Goal: Task Accomplishment & Management: Manage account settings

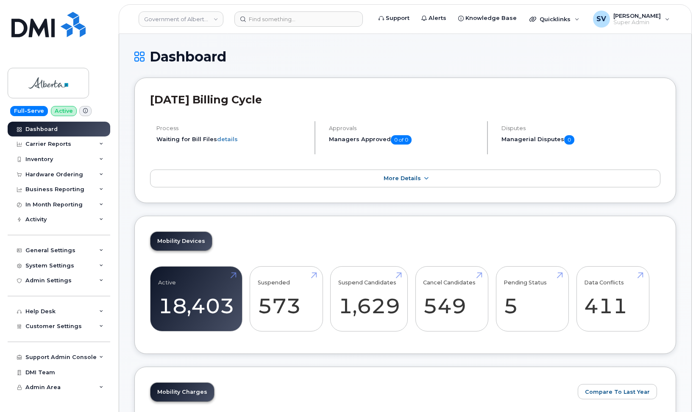
click at [198, 19] on link "Government of Alberta ([GEOGRAPHIC_DATA])" at bounding box center [181, 18] width 85 height 15
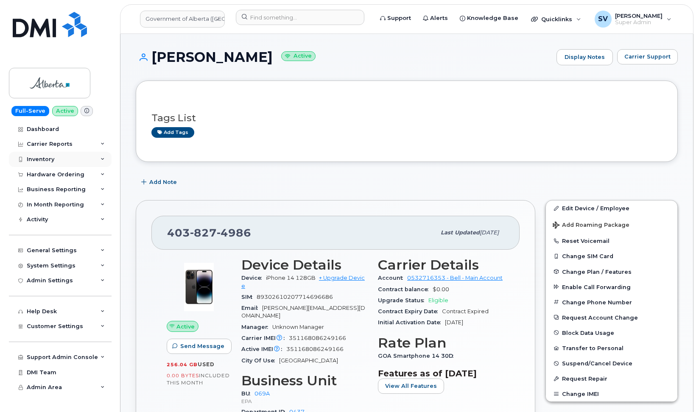
scroll to position [78, 0]
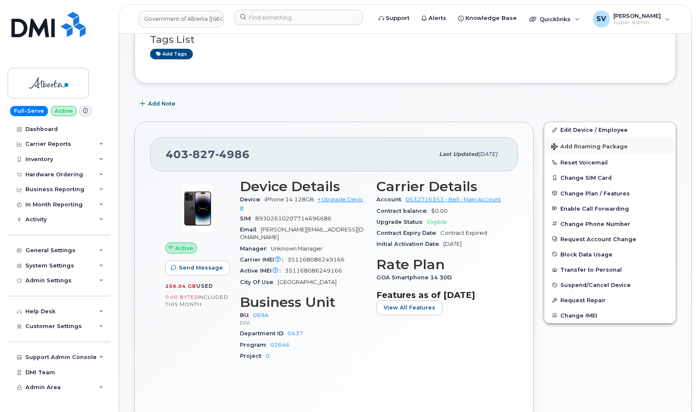
click at [591, 143] on span "Add Roaming Package" at bounding box center [589, 147] width 77 height 8
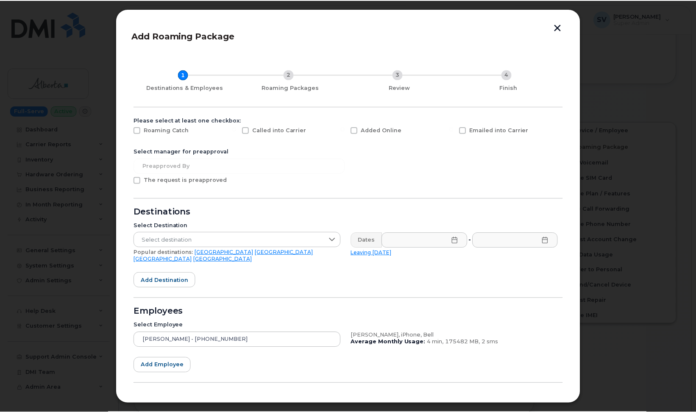
scroll to position [0, 0]
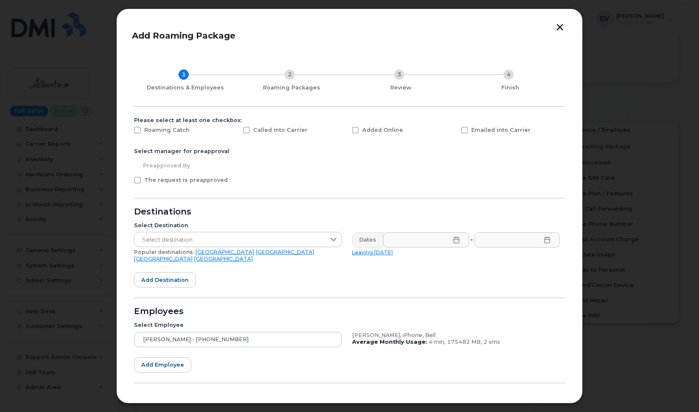
click at [557, 25] on button "button" at bounding box center [559, 28] width 13 height 9
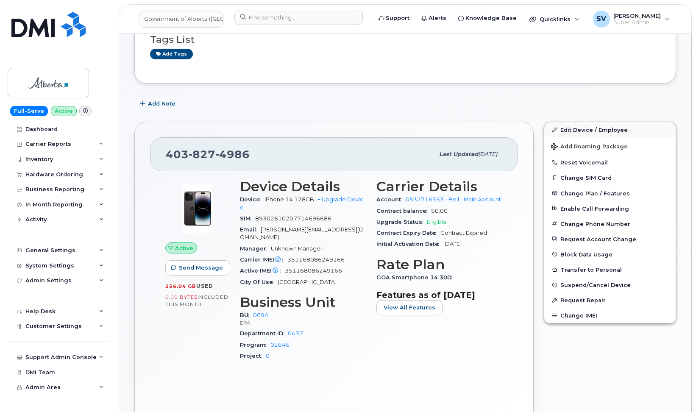
click at [591, 131] on link "Edit Device / Employee" at bounding box center [609, 129] width 131 height 15
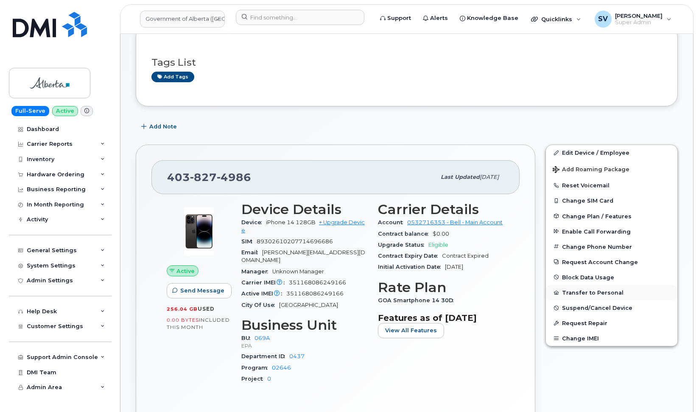
scroll to position [56, 0]
click at [591, 335] on button "Change IMEI" at bounding box center [609, 337] width 131 height 15
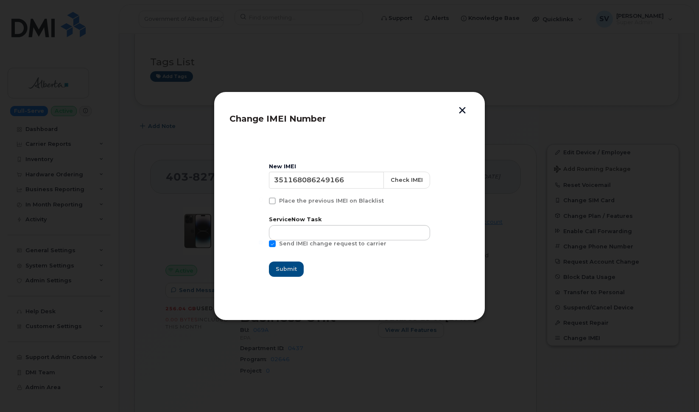
click at [464, 111] on button "button" at bounding box center [462, 111] width 13 height 9
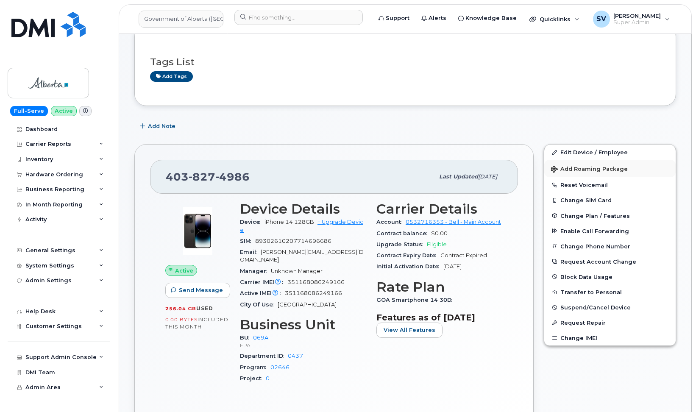
click at [579, 167] on span "Add Roaming Package" at bounding box center [589, 170] width 77 height 8
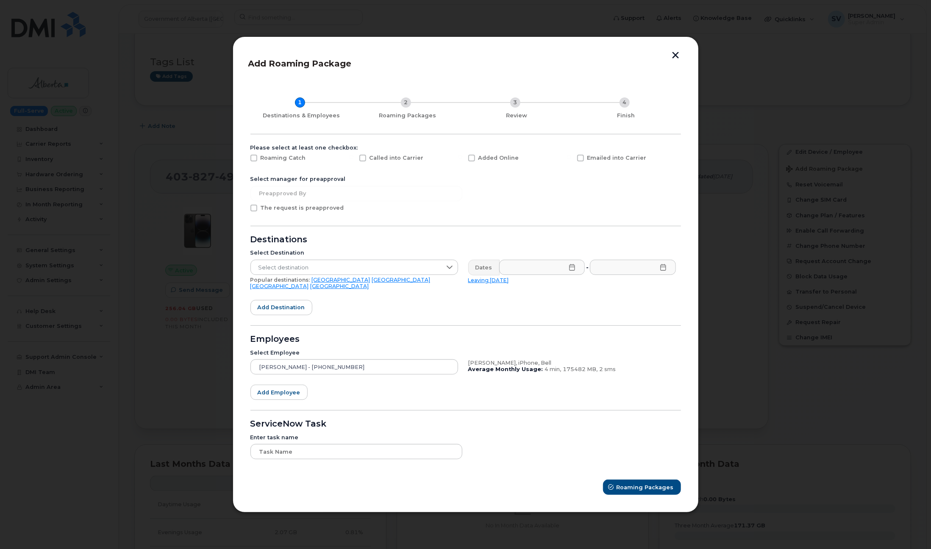
click at [677, 58] on button "button" at bounding box center [676, 56] width 13 height 9
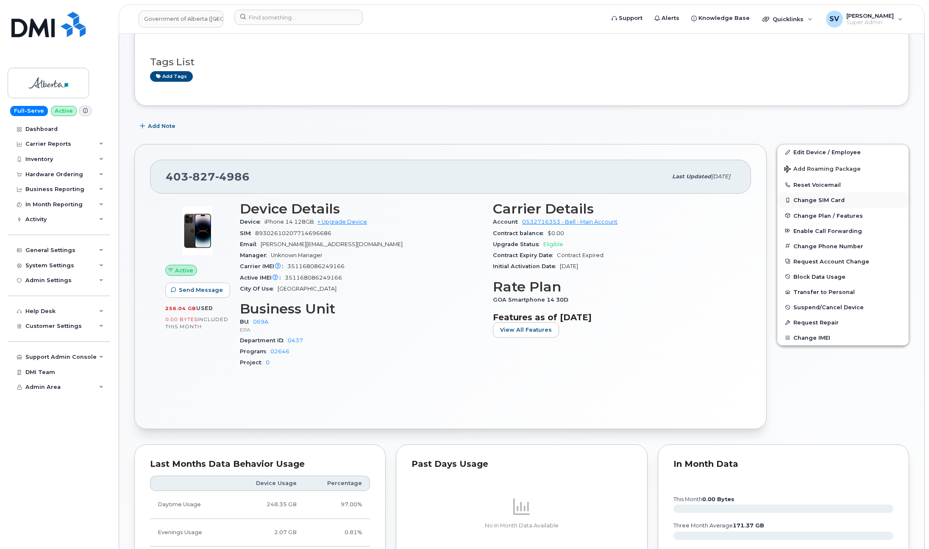
click at [696, 197] on button "Change SIM Card" at bounding box center [842, 199] width 131 height 15
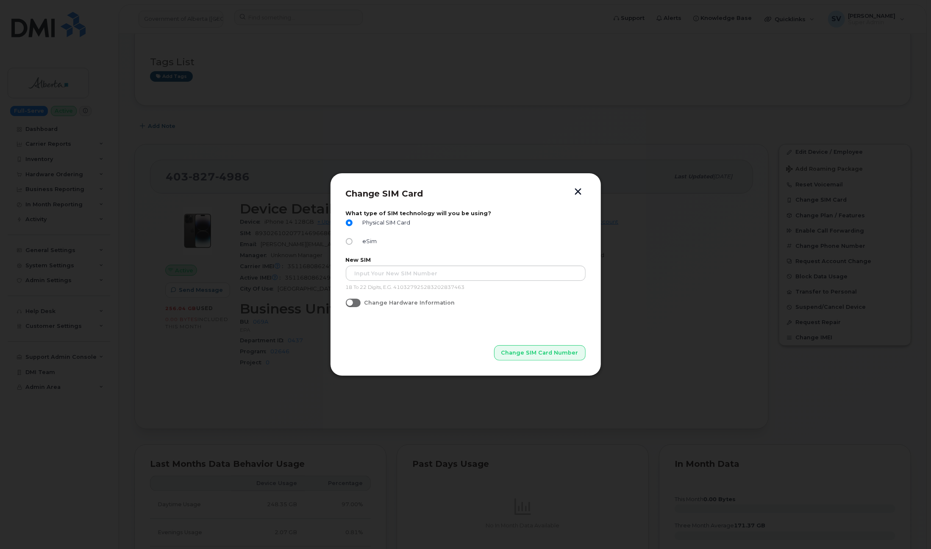
click at [581, 188] on button "button" at bounding box center [578, 192] width 13 height 9
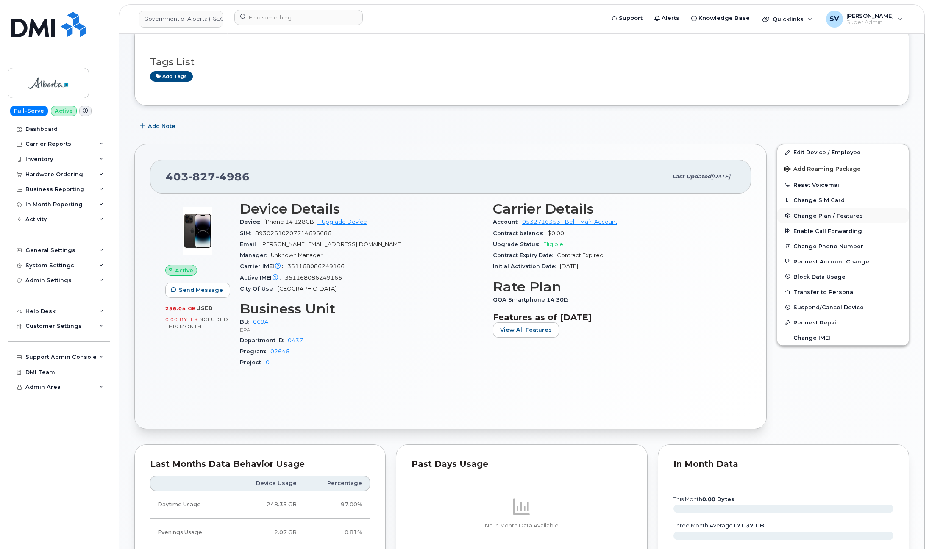
click at [696, 216] on span "Change Plan / Features" at bounding box center [829, 215] width 70 height 6
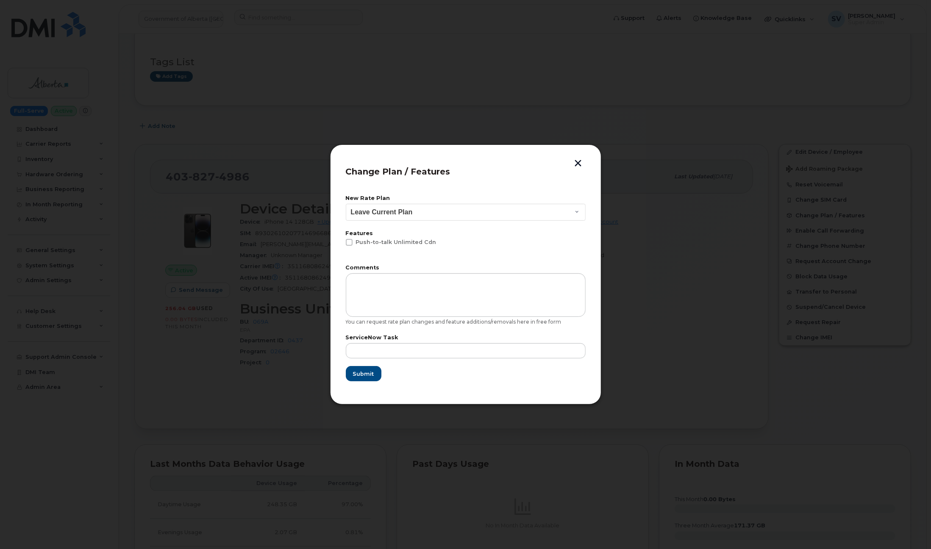
scroll to position [0, 0]
select select "2483364"
click at [578, 164] on button "button" at bounding box center [578, 164] width 13 height 9
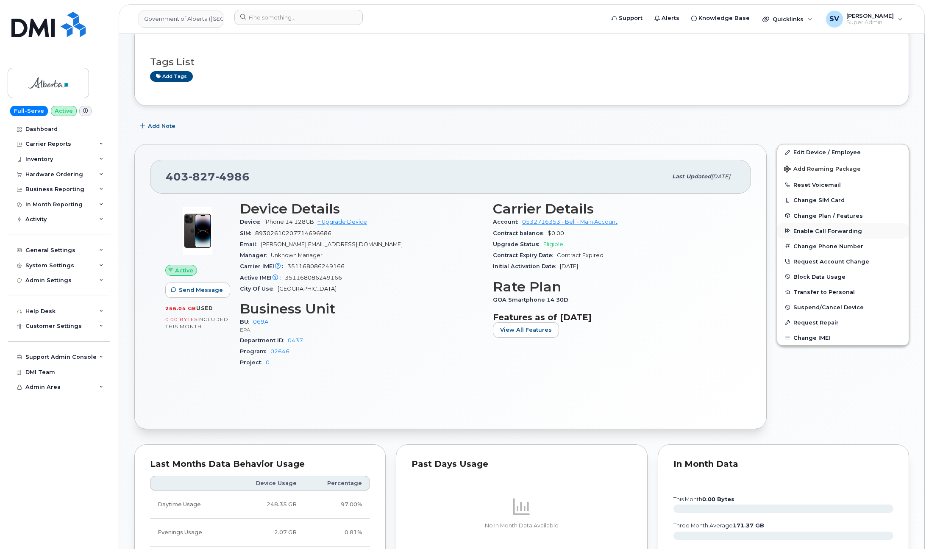
click at [696, 233] on span "Enable Call Forwarding" at bounding box center [828, 231] width 69 height 6
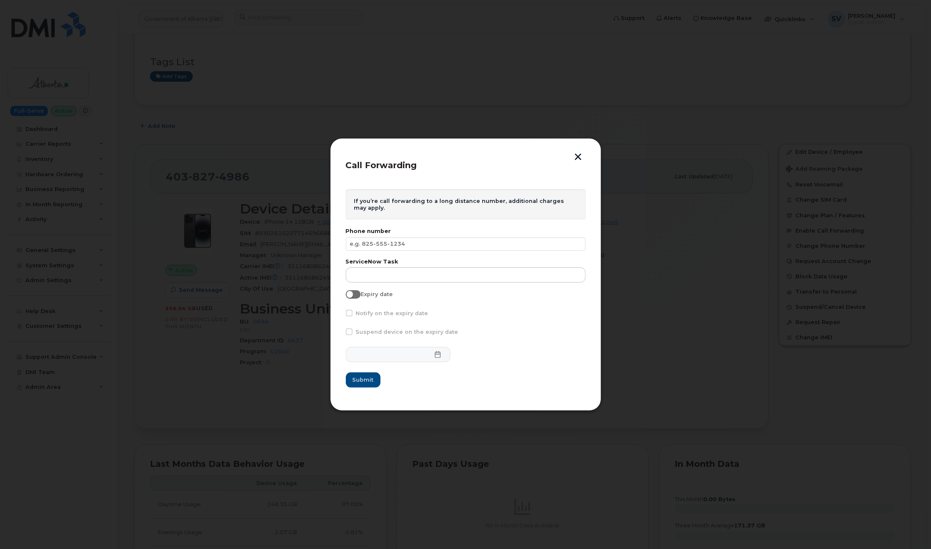
click at [580, 155] on button "button" at bounding box center [578, 157] width 13 height 9
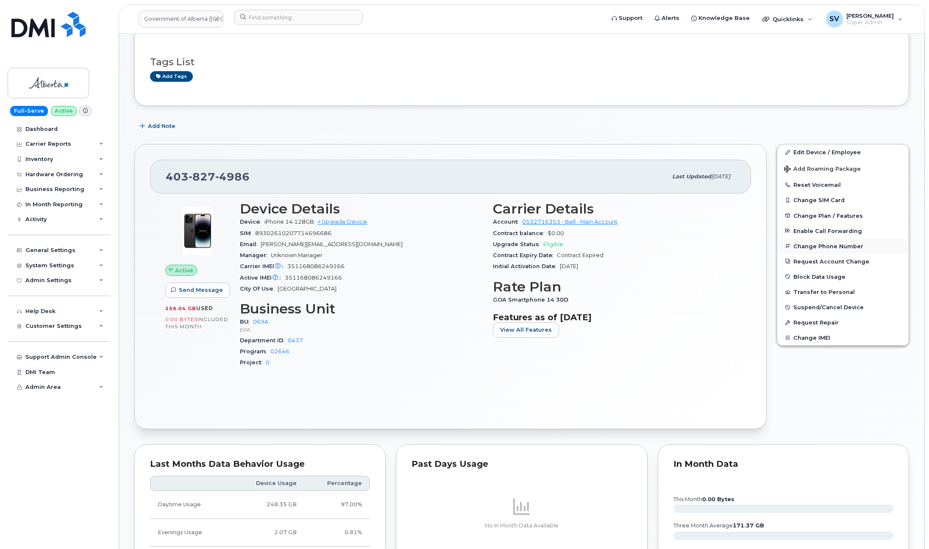
click at [696, 243] on button "Change Phone Number" at bounding box center [842, 246] width 131 height 15
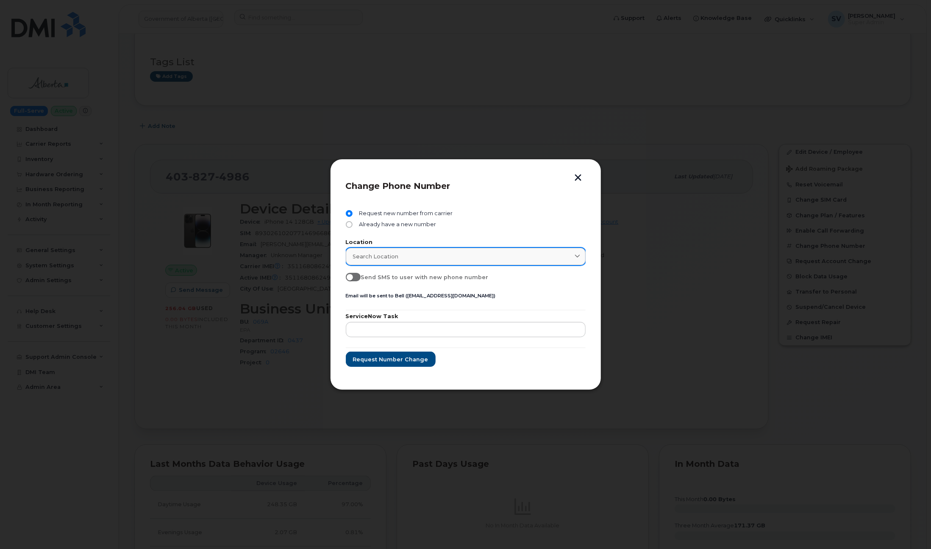
click at [573, 255] on div "Search location" at bounding box center [466, 257] width 226 height 8
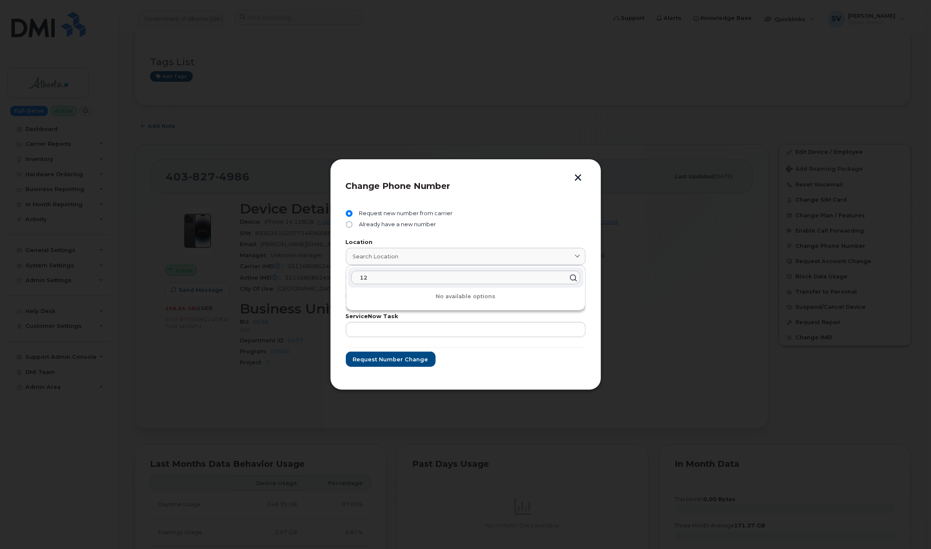
type input "1"
click at [527, 215] on div "Request new number from carrier" at bounding box center [466, 215] width 240 height 11
click at [352, 224] on input "Already have a new number" at bounding box center [349, 224] width 7 height 7
radio input "true"
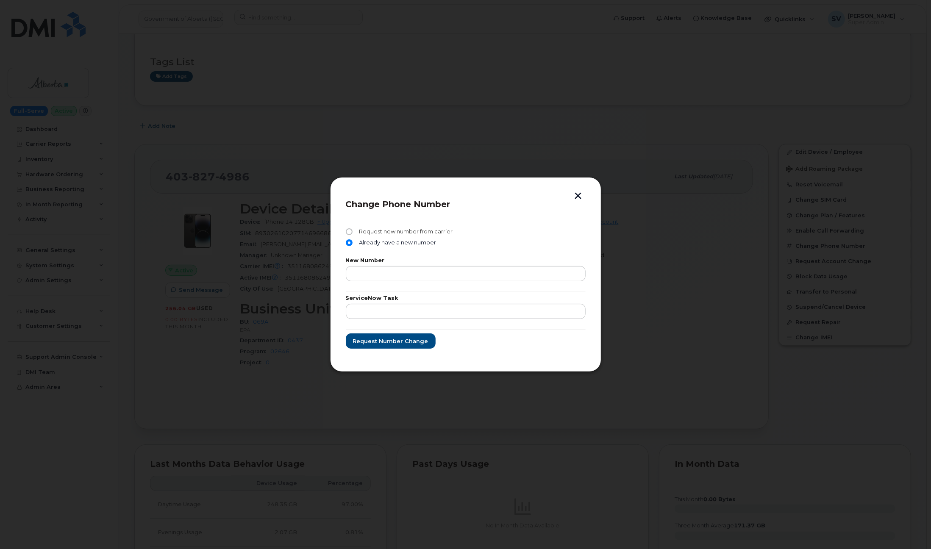
click at [351, 230] on input "Request new number from carrier" at bounding box center [349, 231] width 7 height 7
radio input "true"
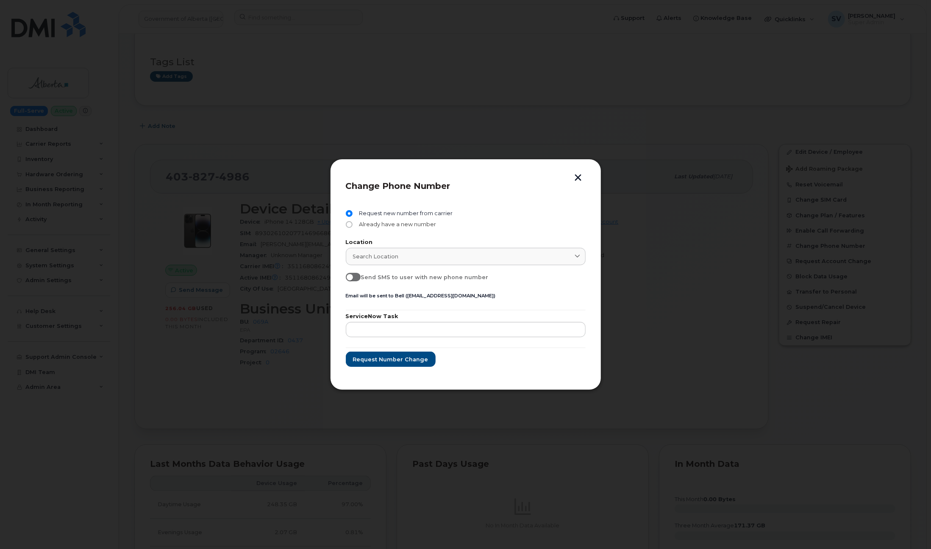
click at [350, 224] on input "Already have a new number" at bounding box center [349, 224] width 7 height 7
radio input "true"
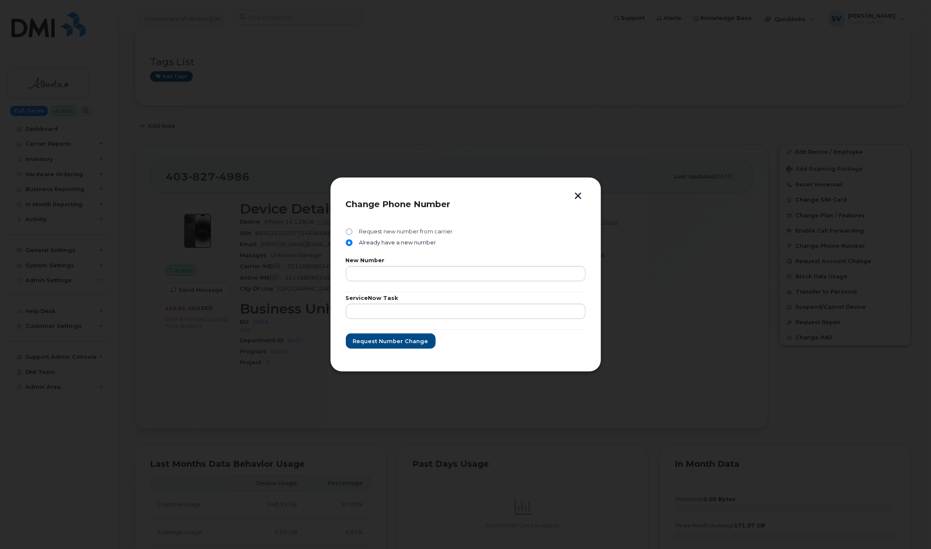
click at [350, 231] on input "Request new number from carrier" at bounding box center [349, 231] width 7 height 7
radio input "true"
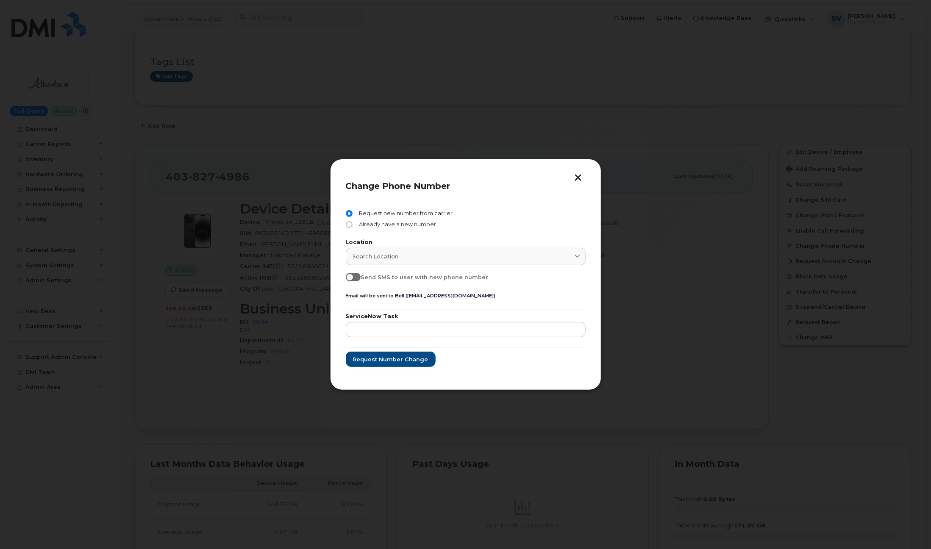
click at [350, 225] on input "Already have a new number" at bounding box center [349, 224] width 7 height 7
radio input "true"
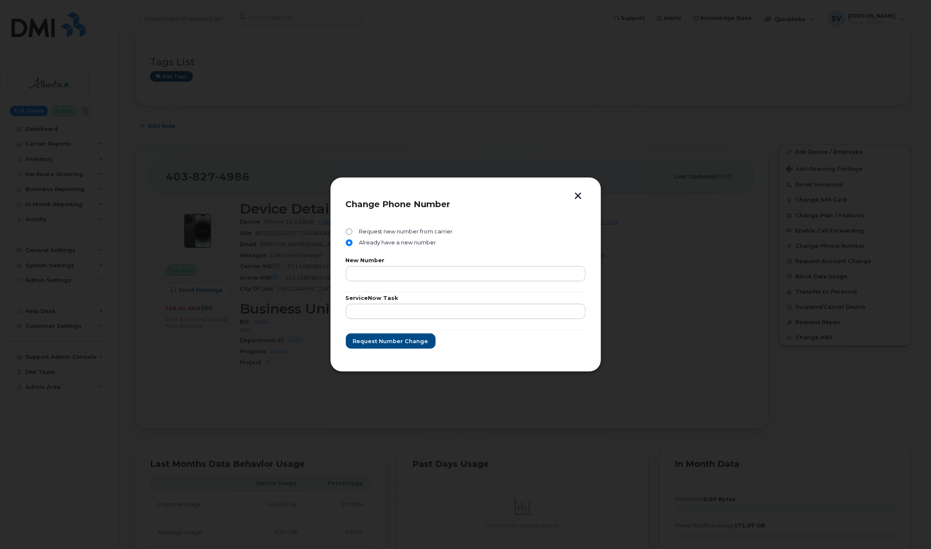
click at [577, 193] on button "button" at bounding box center [578, 196] width 13 height 9
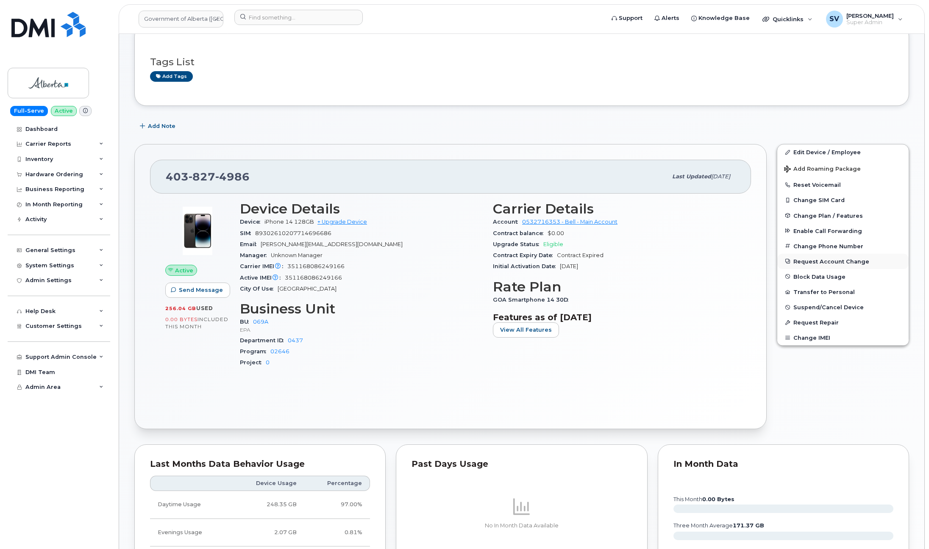
click at [696, 265] on button "Request Account Change" at bounding box center [842, 261] width 131 height 15
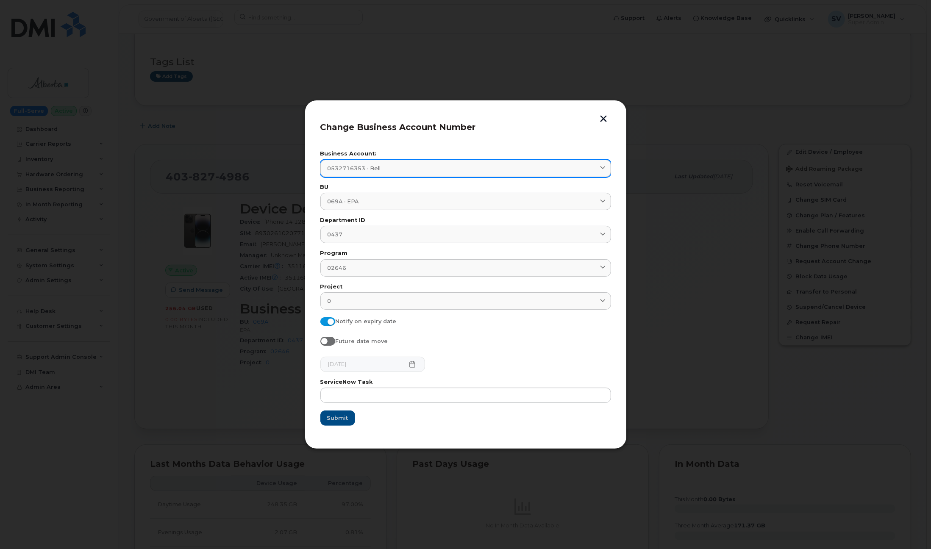
click at [596, 167] on div "0532716353 - Bell" at bounding box center [466, 168] width 276 height 8
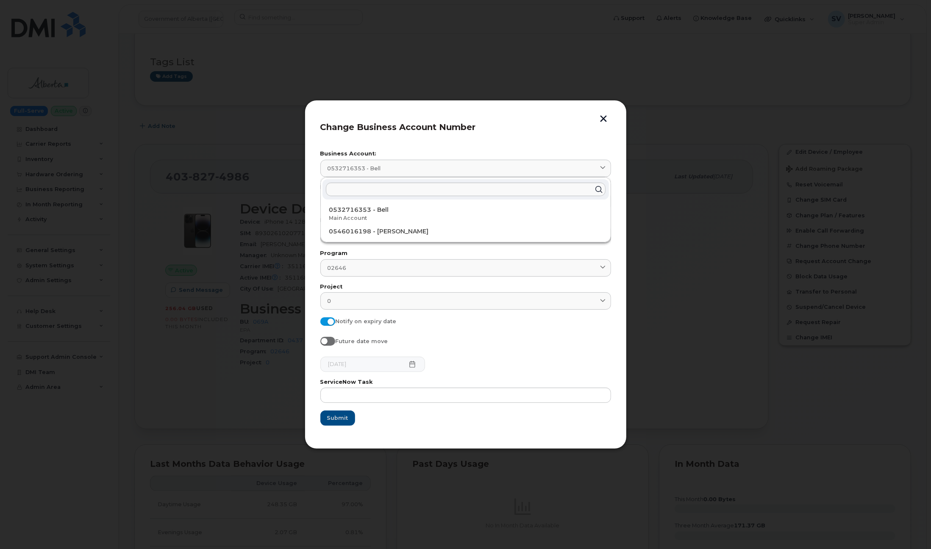
click at [585, 136] on header "Change Business Account Number" at bounding box center [465, 130] width 291 height 28
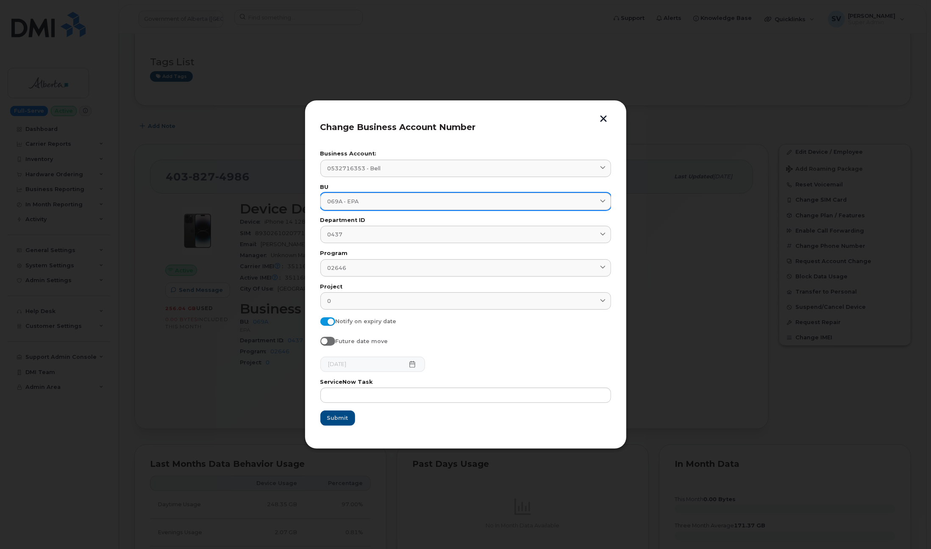
click at [568, 203] on div "069A - EPA" at bounding box center [466, 202] width 276 height 8
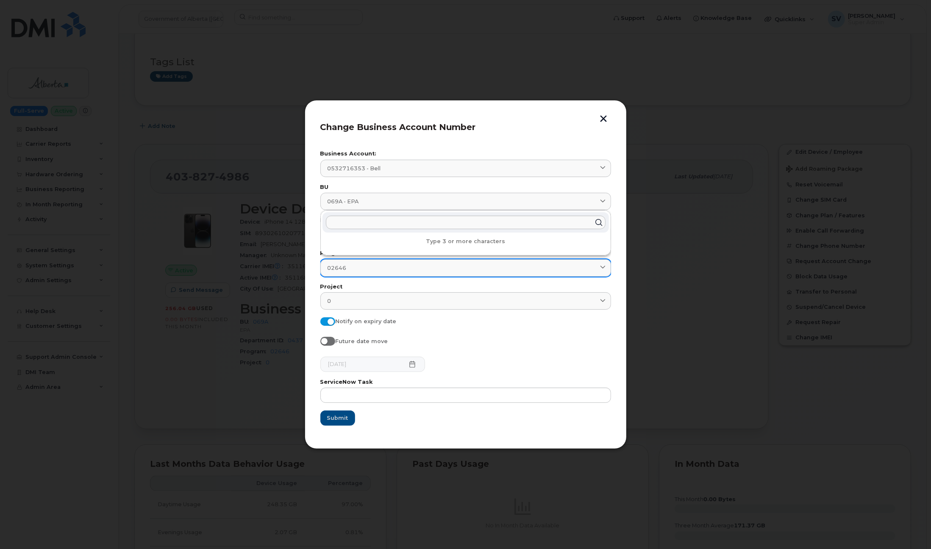
click at [595, 267] on div "02646" at bounding box center [466, 268] width 276 height 8
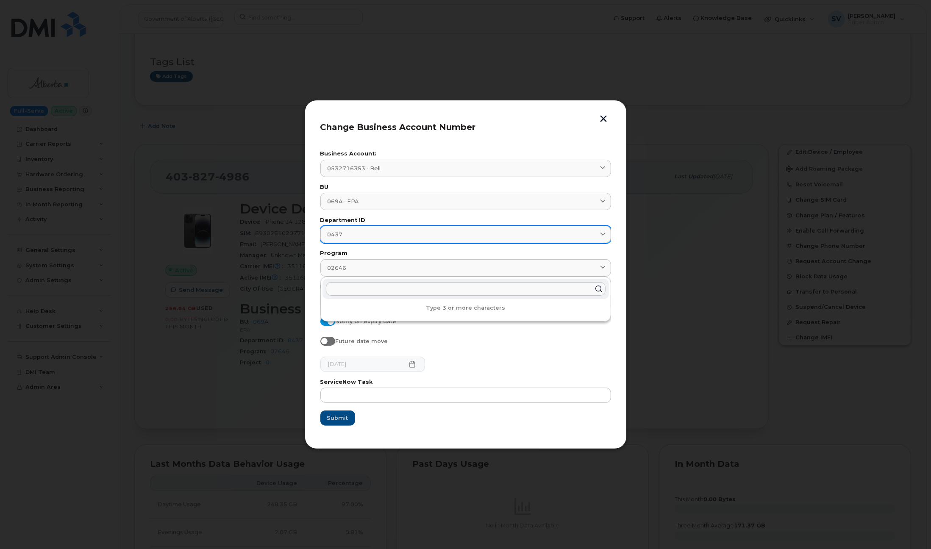
click at [598, 239] on link "0437" at bounding box center [465, 234] width 291 height 17
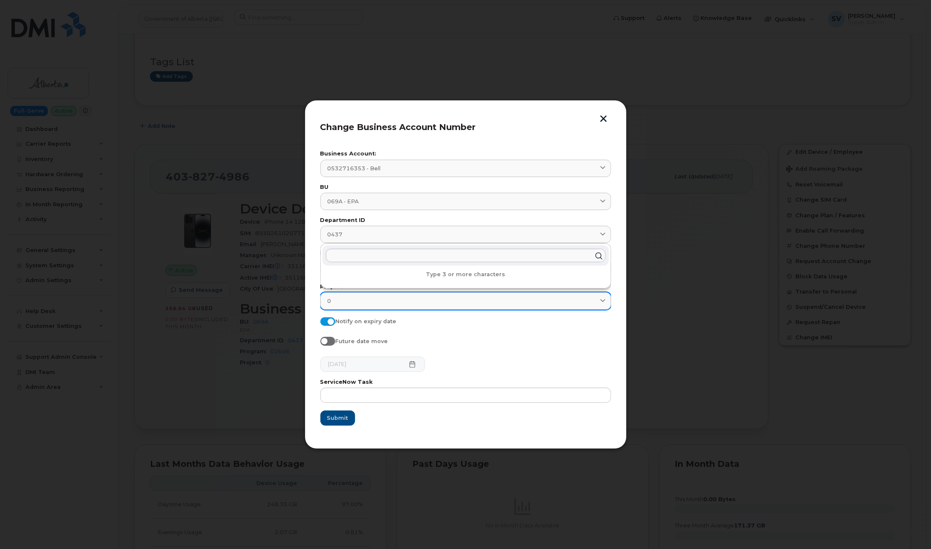
click at [572, 302] on div "0" at bounding box center [466, 301] width 276 height 8
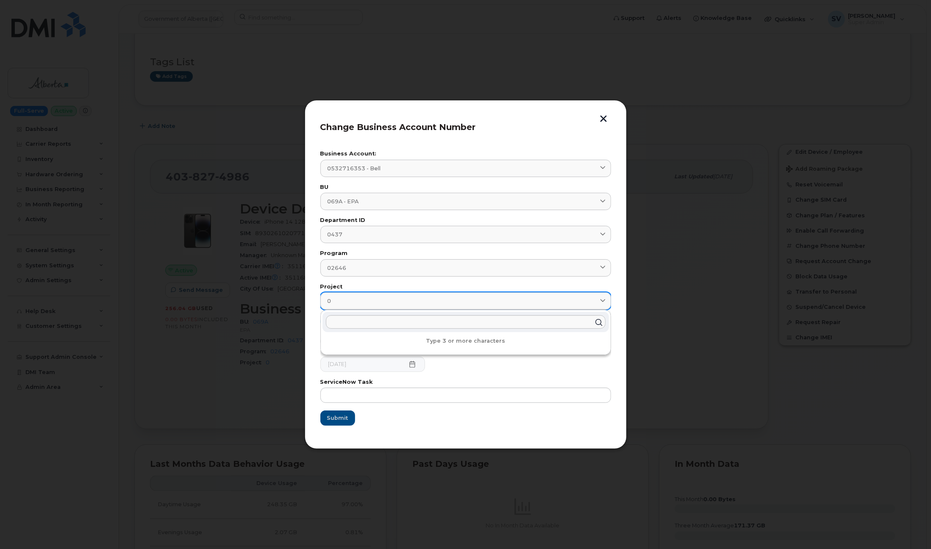
click at [572, 302] on div "0" at bounding box center [466, 301] width 276 height 8
click at [531, 370] on div "2025-08-18" at bounding box center [465, 364] width 291 height 15
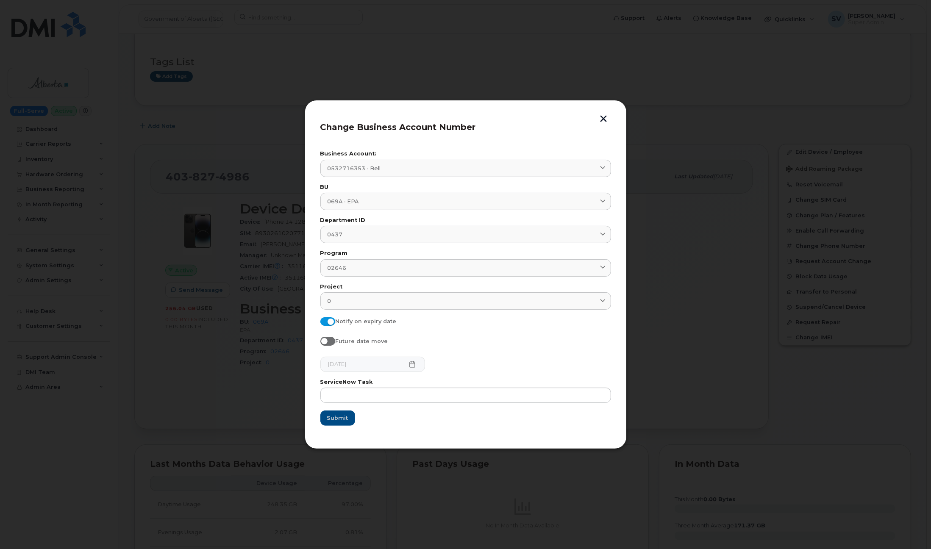
click at [331, 320] on span at bounding box center [327, 321] width 15 height 8
click at [327, 320] on input "Notify on expiry date" at bounding box center [323, 320] width 7 height 7
checkbox input "false"
click at [325, 343] on input "Future date move" at bounding box center [323, 340] width 7 height 7
click at [331, 340] on span at bounding box center [327, 341] width 15 height 8
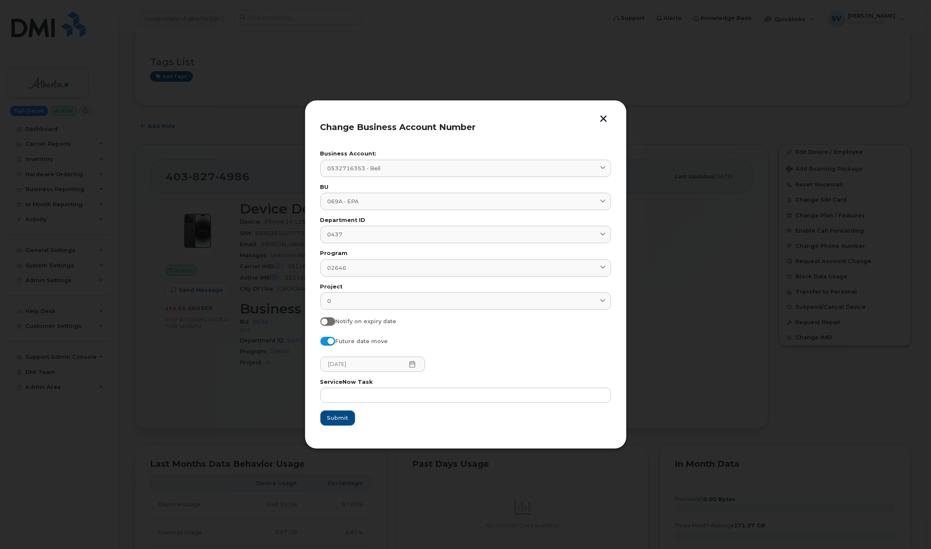
click at [327, 340] on input "Future date move" at bounding box center [323, 340] width 7 height 7
checkbox input "false"
click at [324, 319] on input "Notify on expiry date" at bounding box center [323, 320] width 7 height 7
checkbox input "true"
click at [411, 362] on icon at bounding box center [412, 364] width 6 height 7
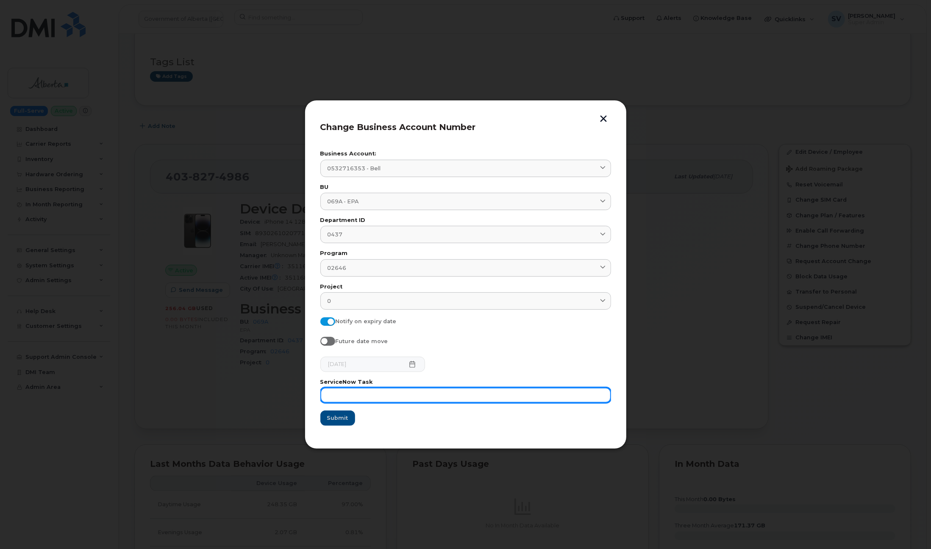
click at [347, 392] on input "text" at bounding box center [465, 395] width 291 height 15
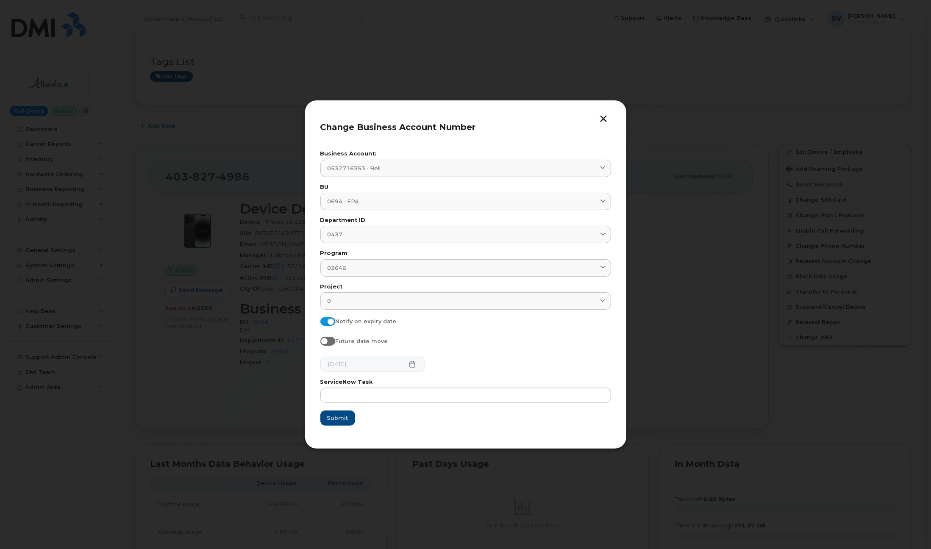
click at [601, 119] on button "button" at bounding box center [604, 119] width 13 height 9
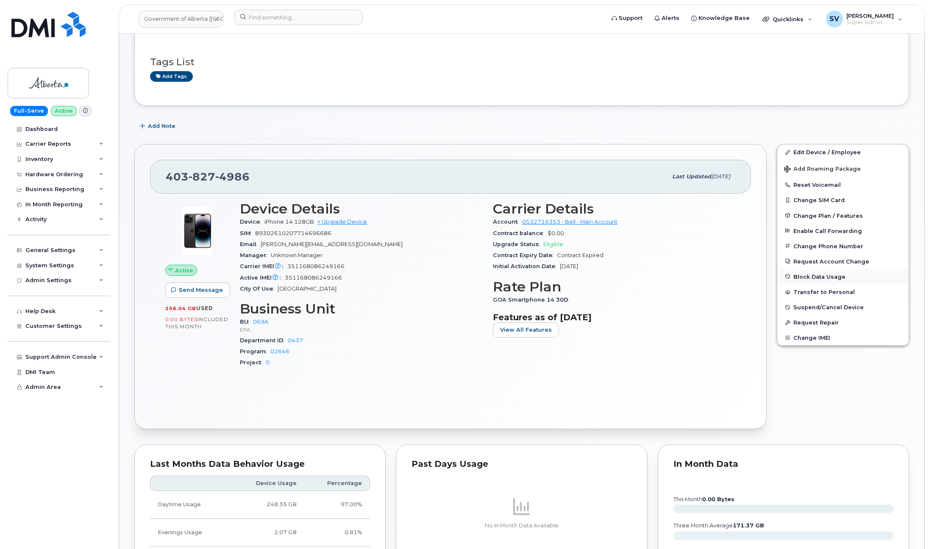
click at [696, 275] on button "Block Data Usage" at bounding box center [842, 276] width 131 height 15
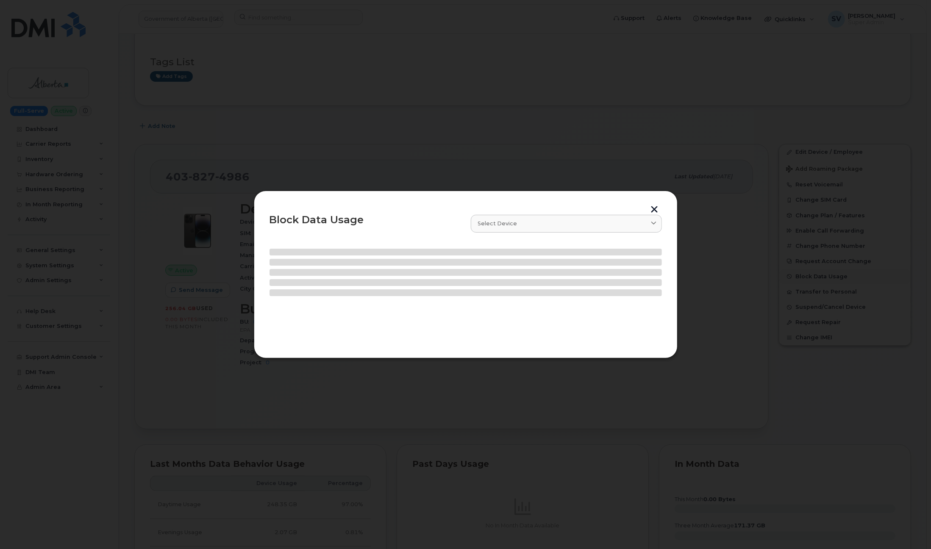
select select
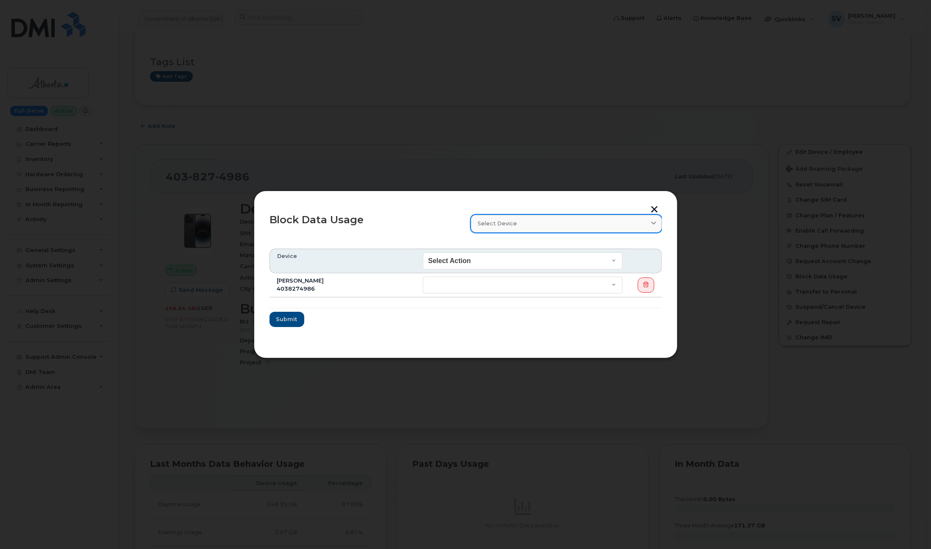
click at [579, 225] on div "Select device" at bounding box center [566, 224] width 177 height 8
click at [611, 224] on div "Select device" at bounding box center [566, 224] width 177 height 8
click at [650, 222] on span at bounding box center [654, 224] width 8 height 8
click at [571, 301] on form "Device Select Action End of Bill Cycle Indefinitely James Bull 4038274986 End o…" at bounding box center [466, 288] width 393 height 78
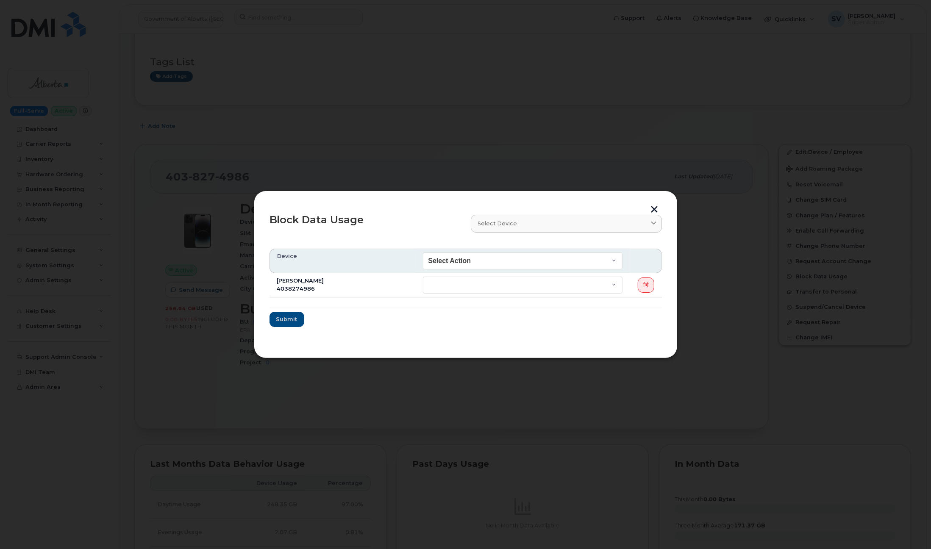
click at [655, 206] on button "button" at bounding box center [655, 210] width 13 height 9
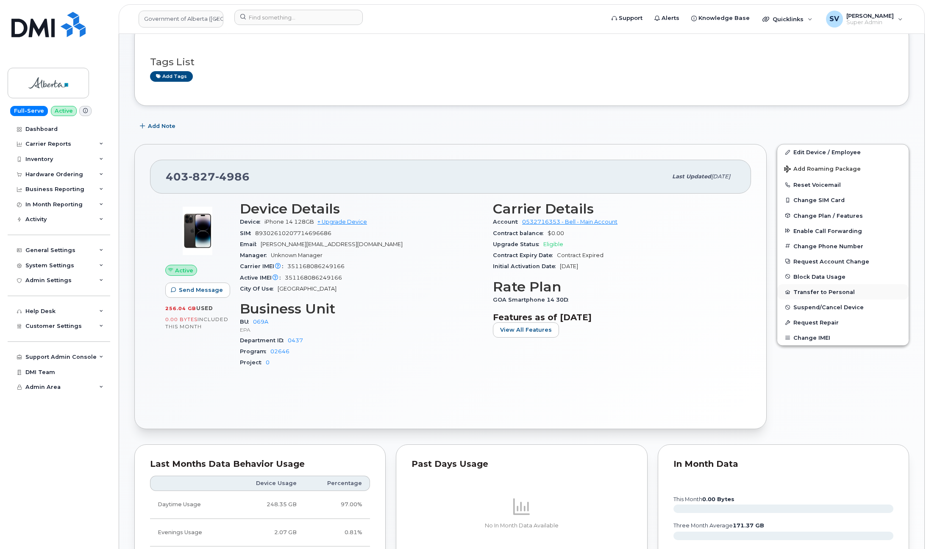
click at [696, 292] on button "Transfer to Personal" at bounding box center [842, 291] width 131 height 15
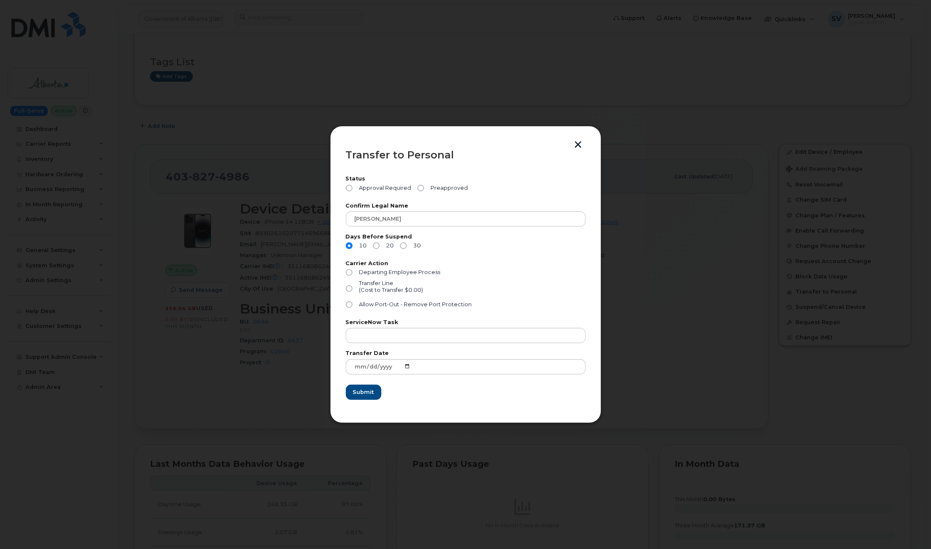
click at [575, 148] on button "button" at bounding box center [578, 145] width 13 height 9
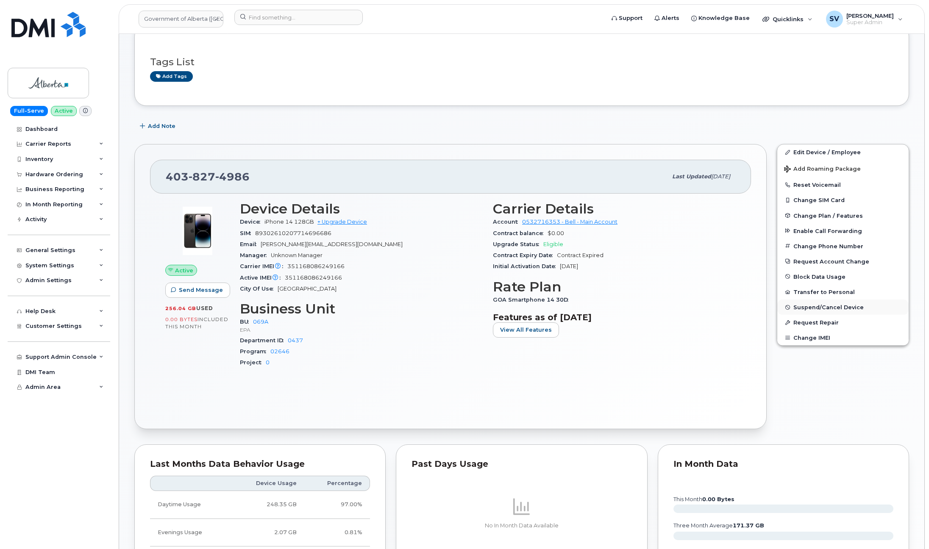
click at [696, 306] on span "Suspend/Cancel Device" at bounding box center [829, 307] width 70 height 6
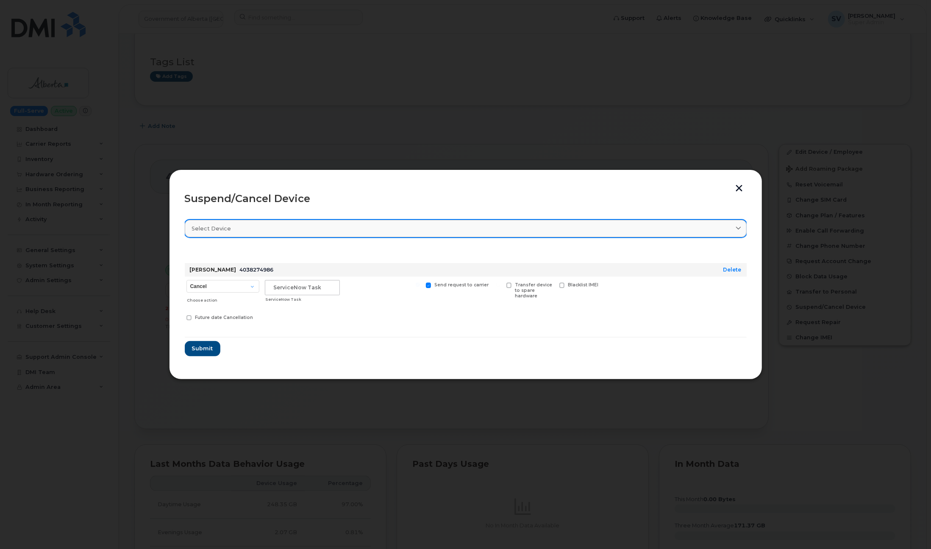
click at [696, 220] on link "Select device" at bounding box center [466, 228] width 562 height 17
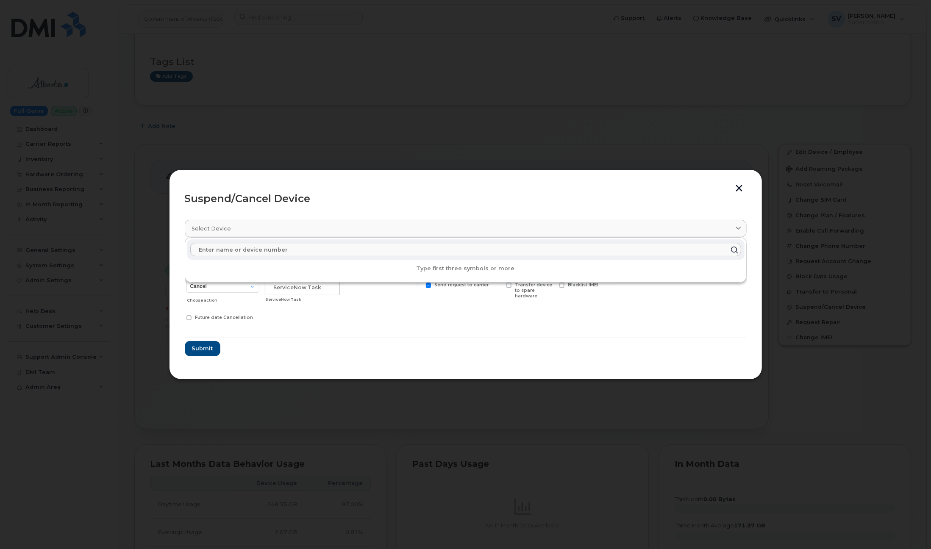
click at [675, 199] on header "Suspend/Cancel Device" at bounding box center [466, 198] width 562 height 27
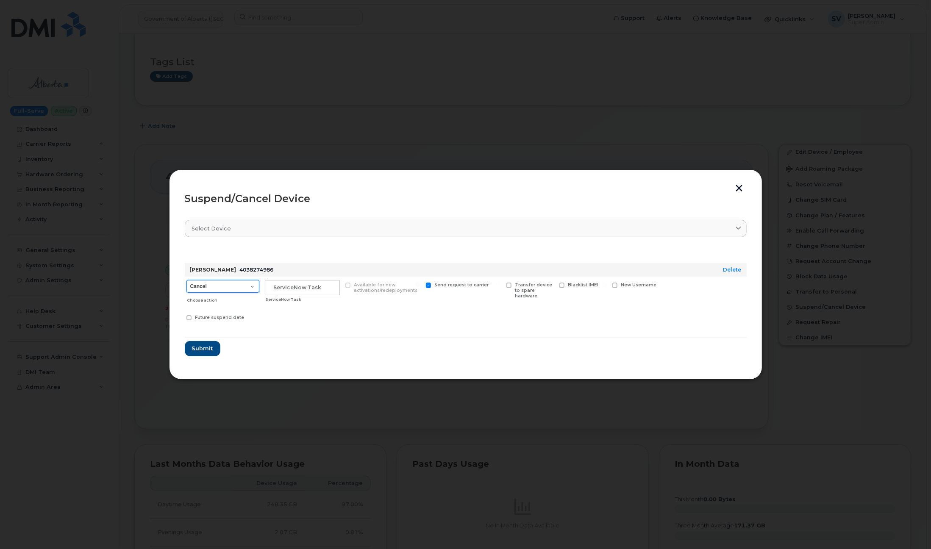
select select "[object Object]"
click at [696, 185] on button "button" at bounding box center [739, 189] width 13 height 9
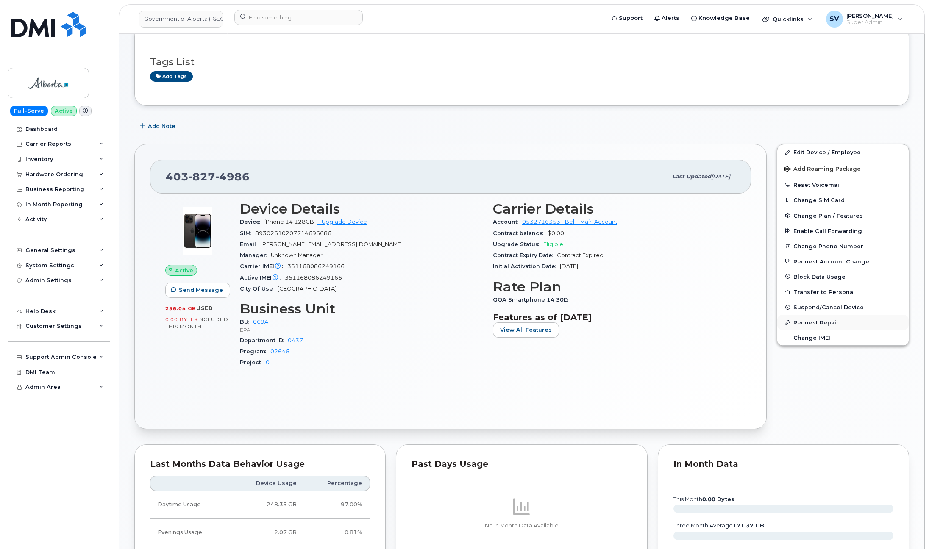
click at [696, 319] on button "Request Repair" at bounding box center [842, 322] width 131 height 15
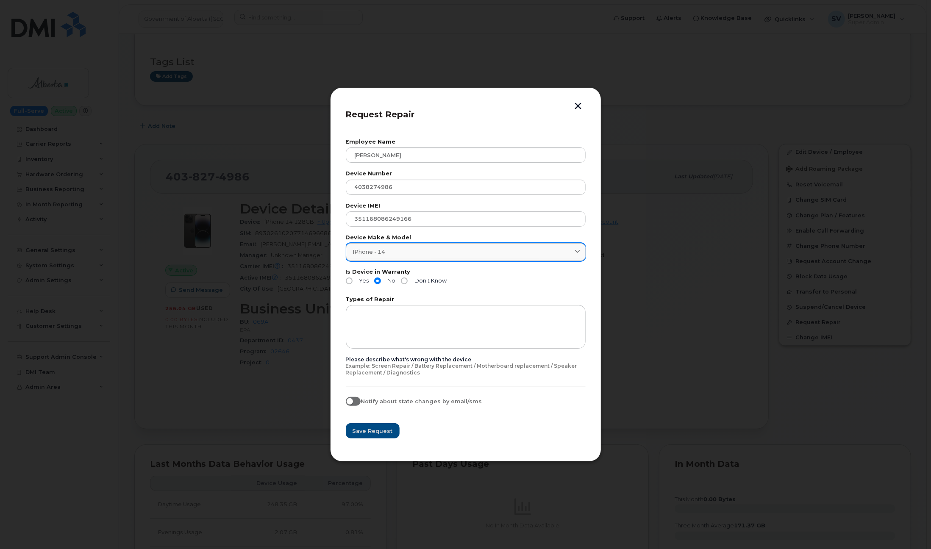
click at [577, 252] on icon at bounding box center [578, 253] width 6 height 6
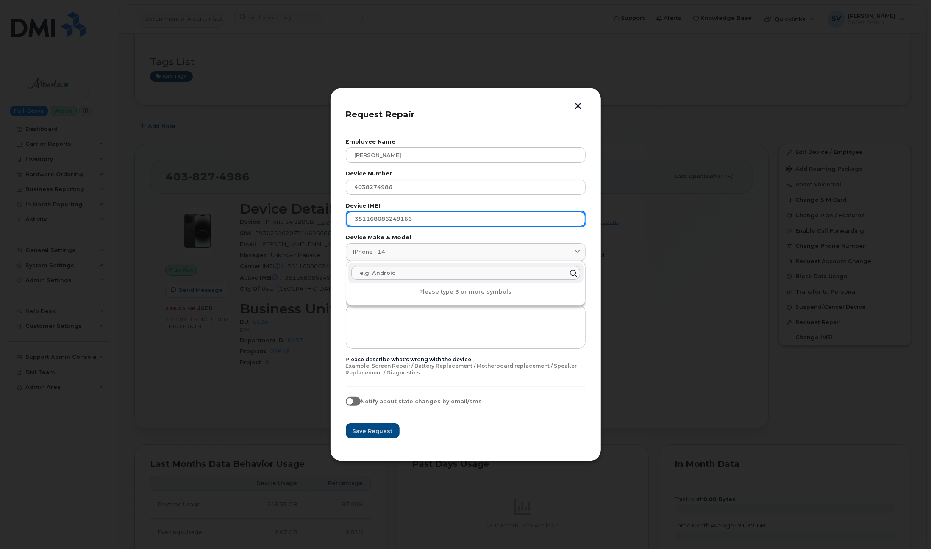
click at [568, 221] on input "351168086249166" at bounding box center [466, 219] width 240 height 15
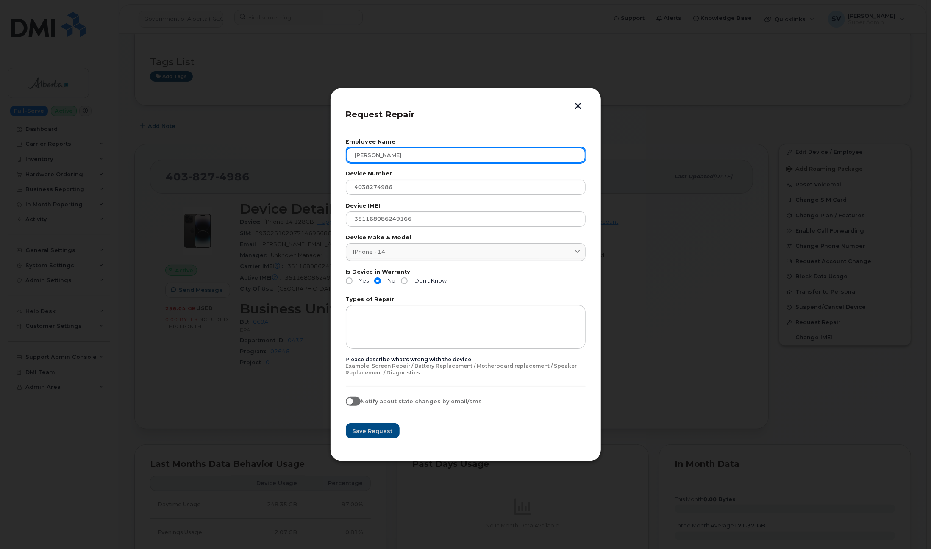
click at [565, 150] on input "[PERSON_NAME]" at bounding box center [466, 155] width 240 height 15
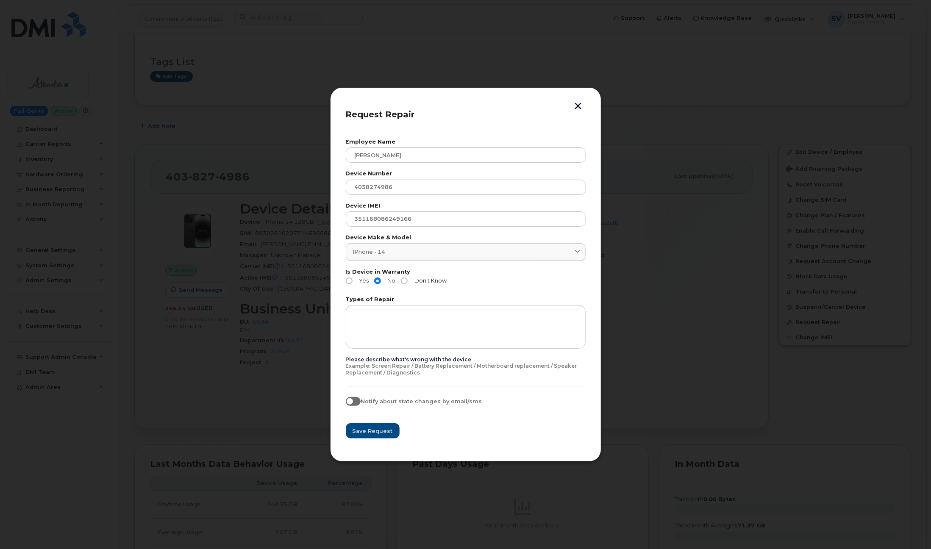
click at [593, 258] on div "Request Repair Employee Name James Bull Device Number 4038274986 Device IMEI 35…" at bounding box center [465, 274] width 271 height 375
click at [579, 107] on button "button" at bounding box center [578, 107] width 13 height 9
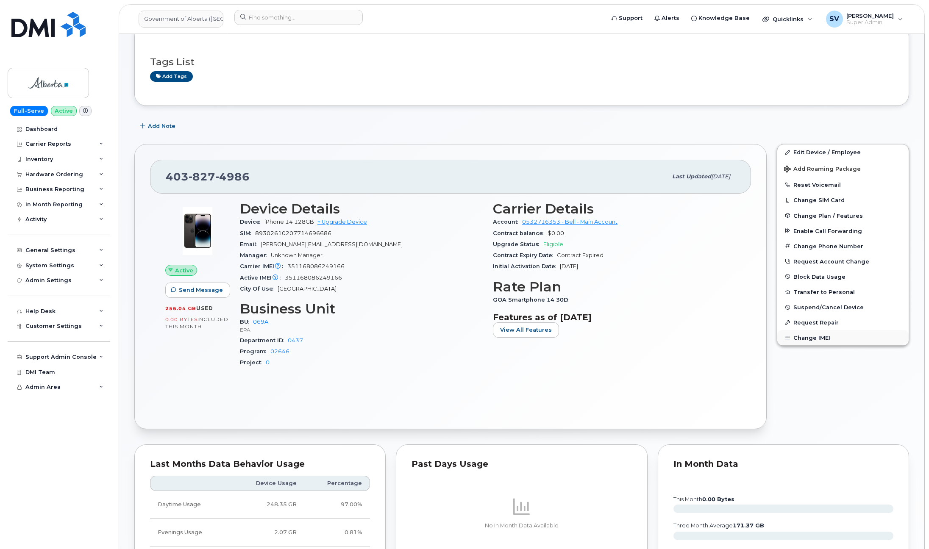
click at [696, 336] on button "Change IMEI" at bounding box center [842, 337] width 131 height 15
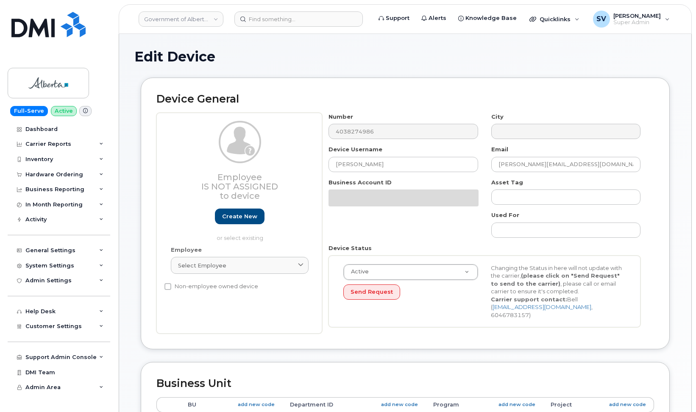
select select "4120331"
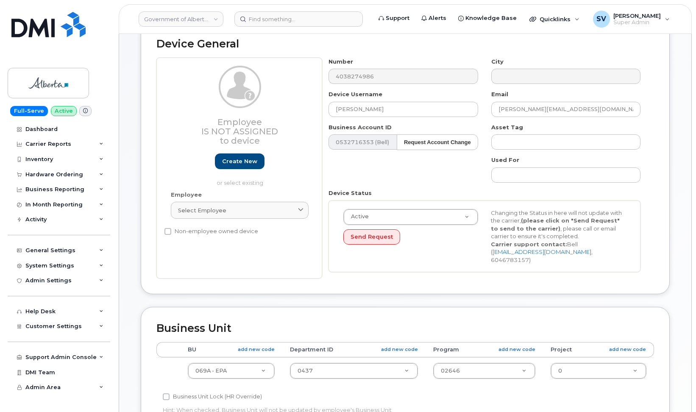
scroll to position [19, 0]
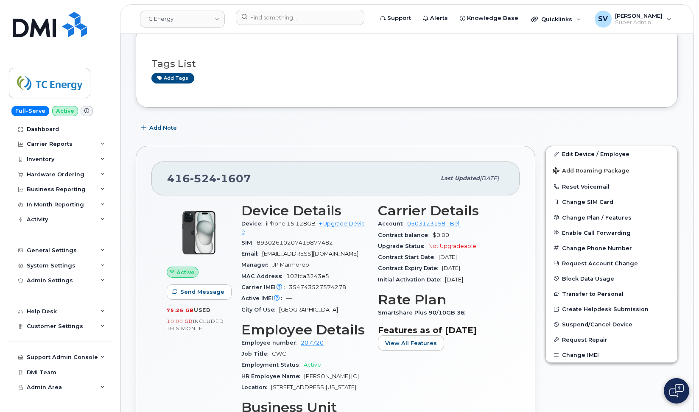
scroll to position [54, 0]
click at [576, 181] on button "Reset Voicemail" at bounding box center [609, 186] width 131 height 15
